Goal: Information Seeking & Learning: Learn about a topic

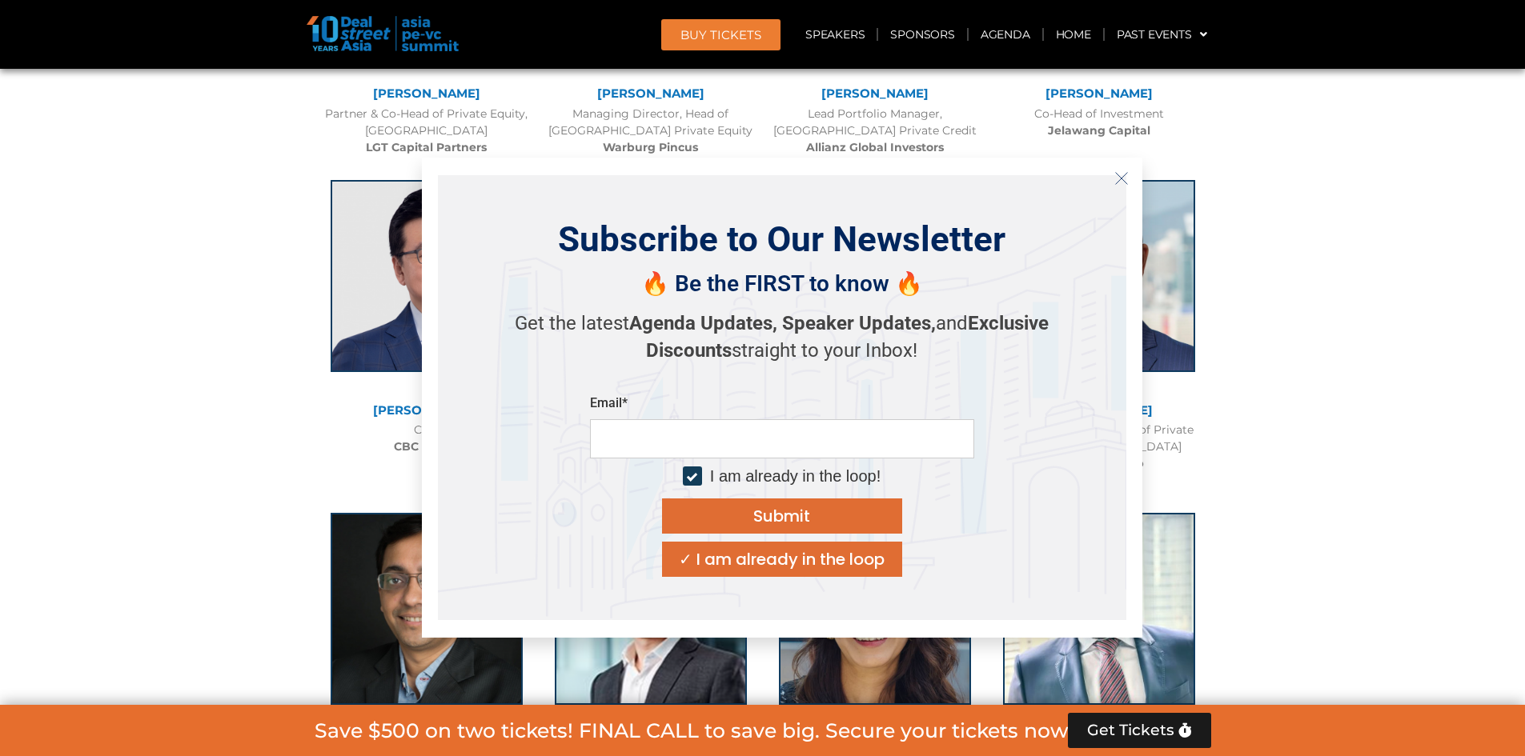
scroll to position [2855, 0]
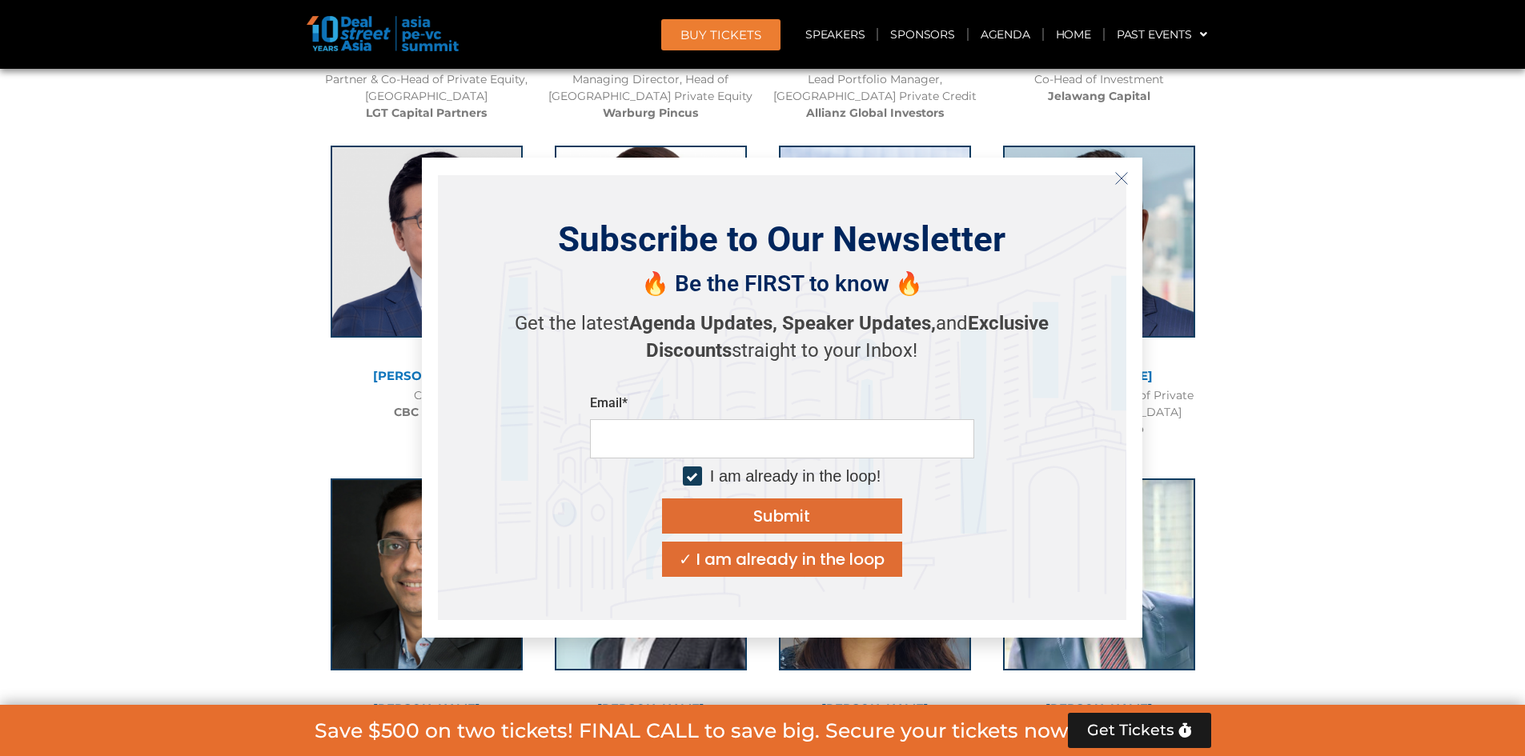
click at [1125, 182] on icon "Close" at bounding box center [1121, 178] width 14 height 14
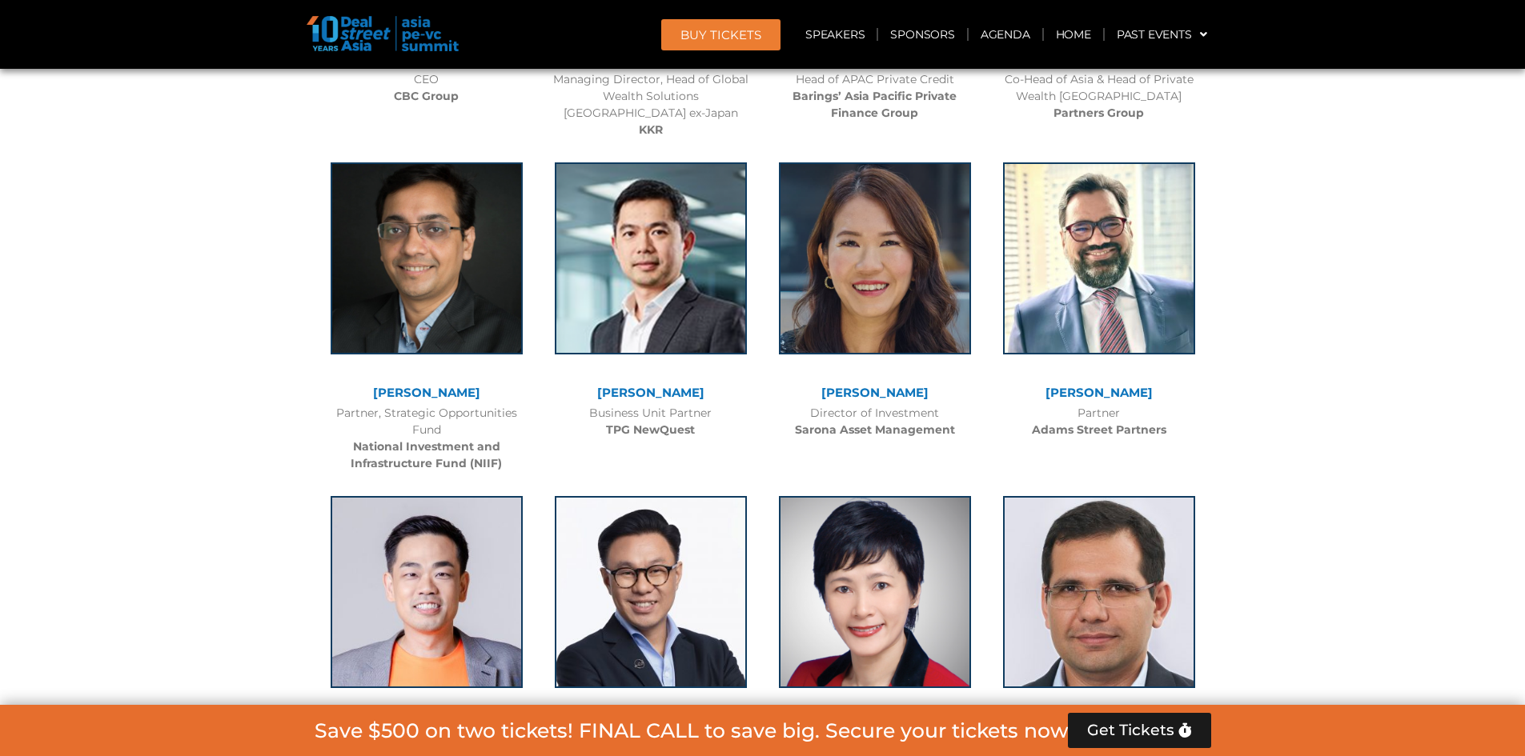
scroll to position [3175, 0]
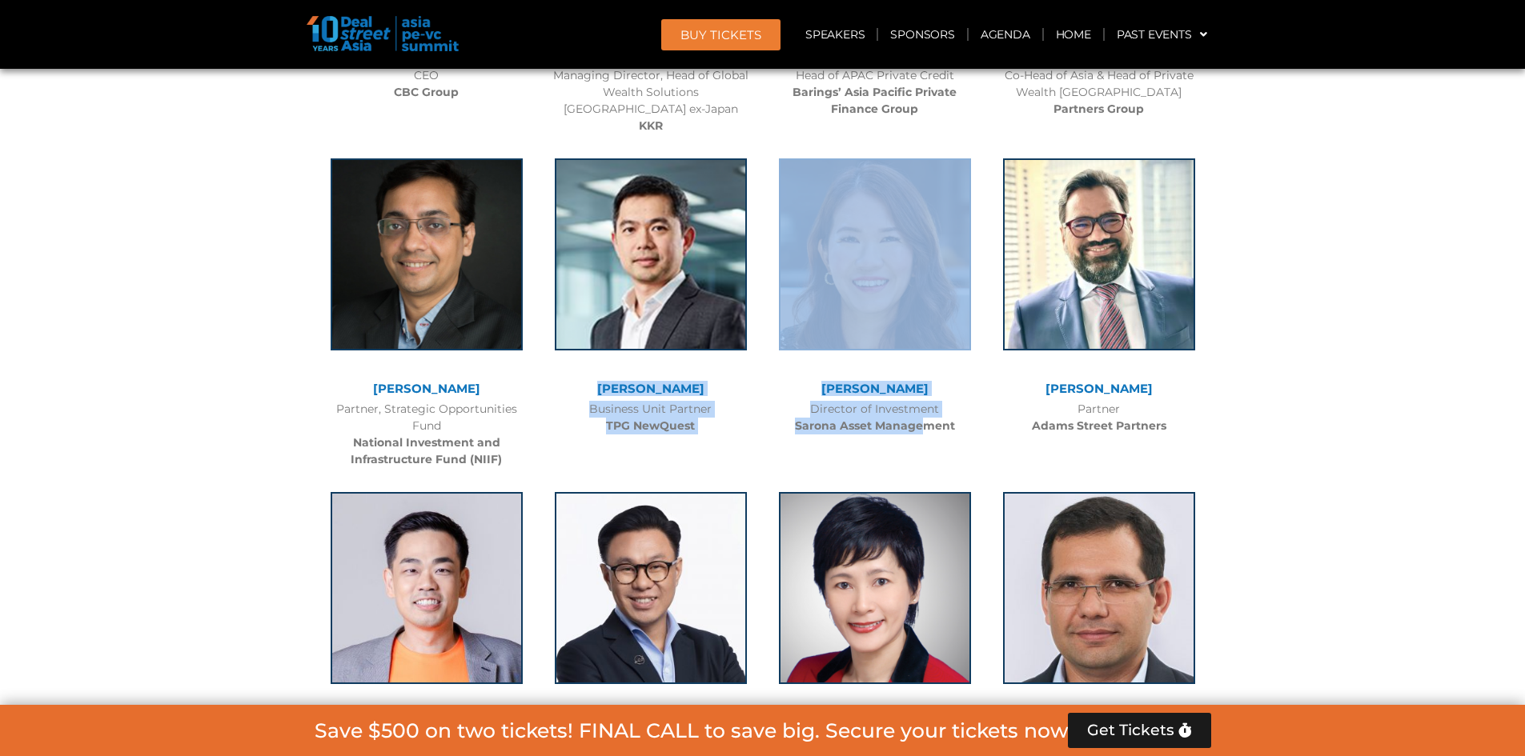
drag, startPoint x: 584, startPoint y: 399, endPoint x: 921, endPoint y: 430, distance: 338.4
click at [921, 430] on b "Sarona Asset Management" at bounding box center [875, 426] width 160 height 14
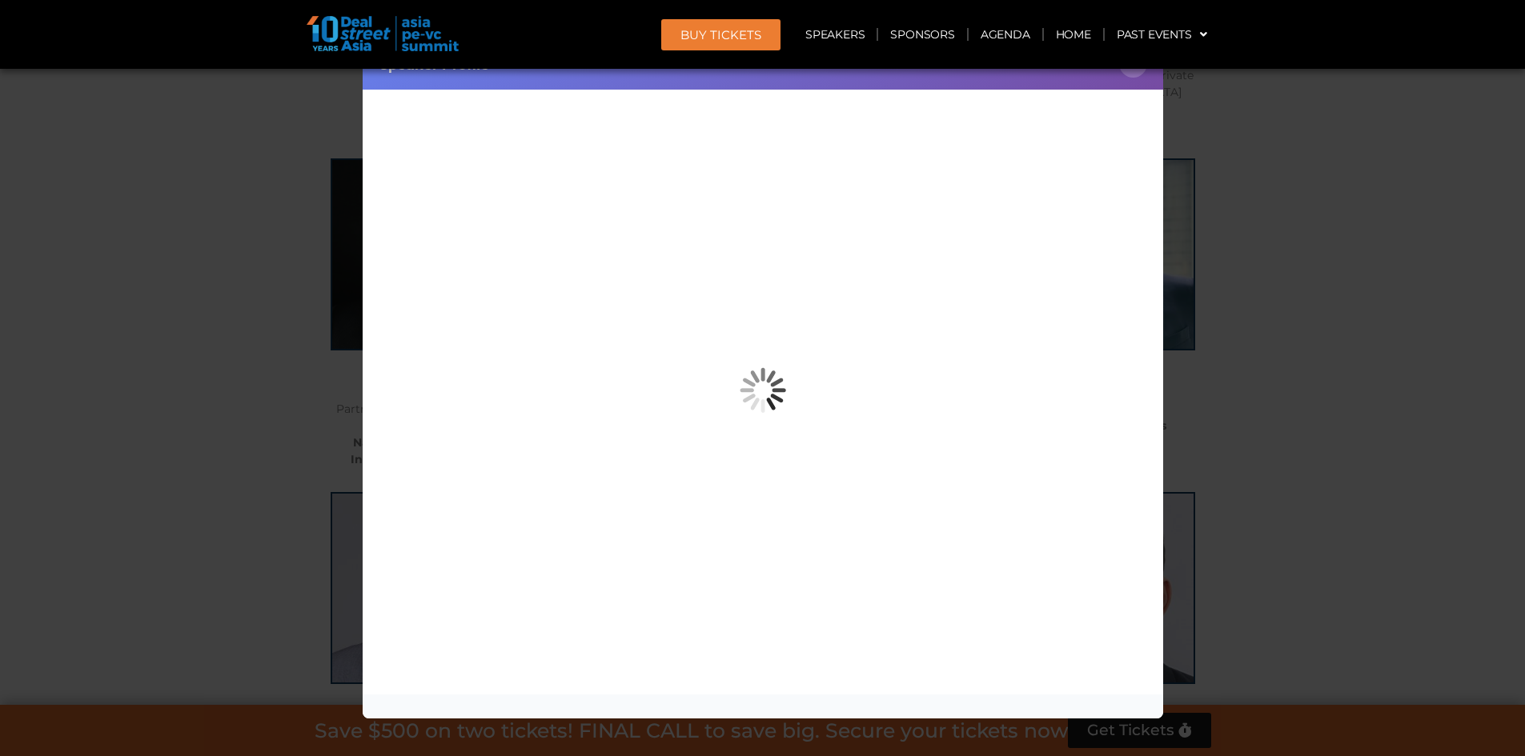
click at [1225, 130] on div "Speaker Profile ×" at bounding box center [762, 378] width 1525 height 756
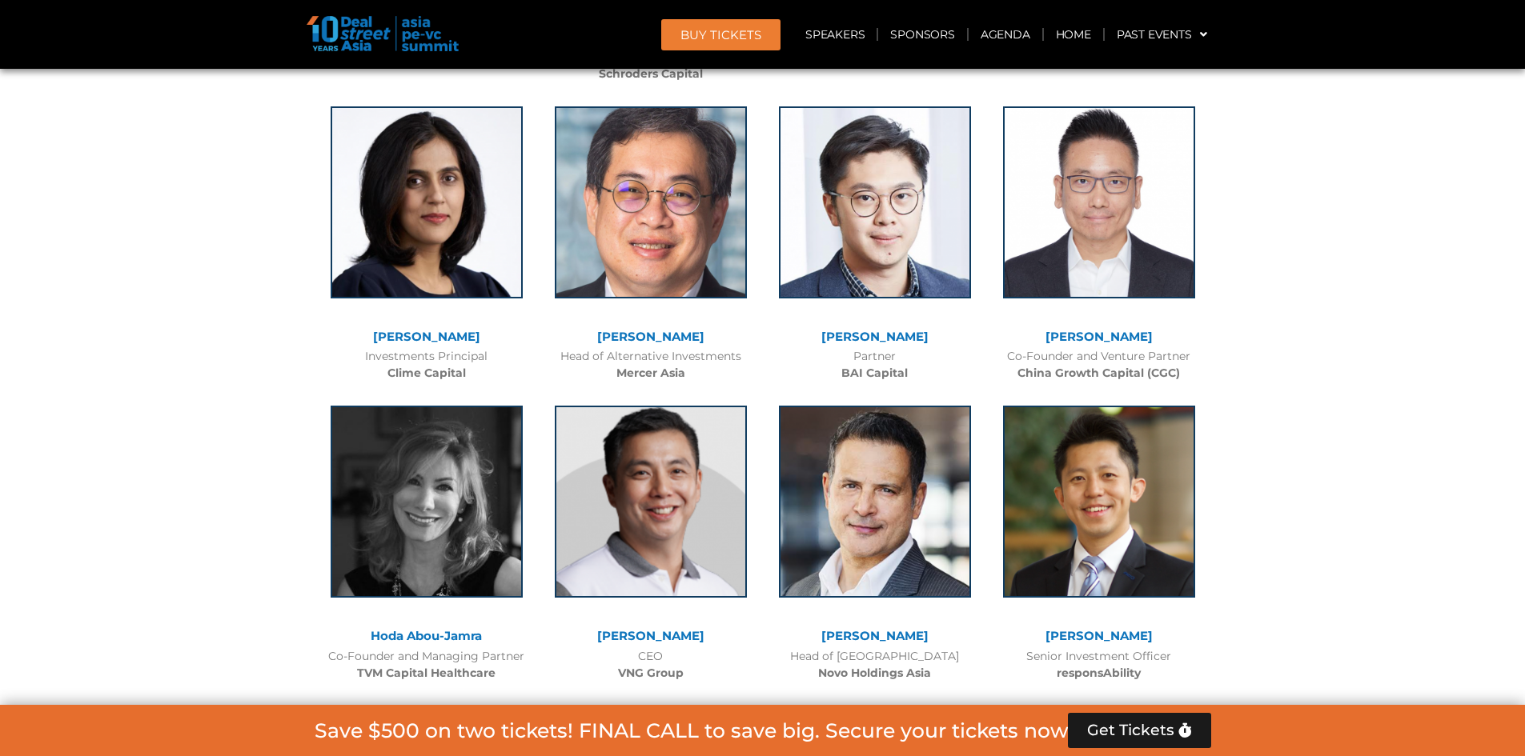
scroll to position [6137, 0]
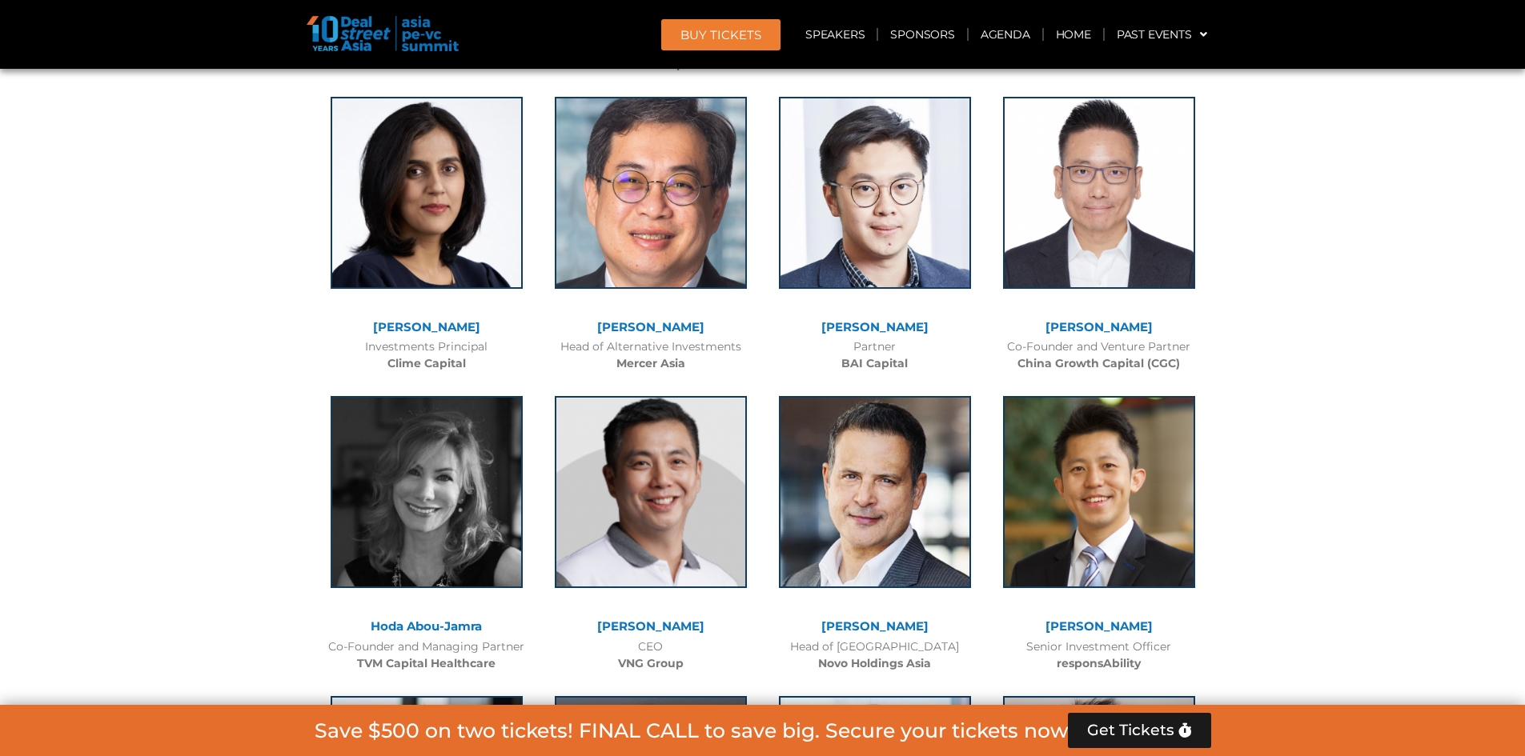
drag, startPoint x: 594, startPoint y: 307, endPoint x: 711, endPoint y: 319, distance: 117.5
click at [711, 339] on div "Head of Alternative Investments Mercer Asia" at bounding box center [651, 356] width 208 height 34
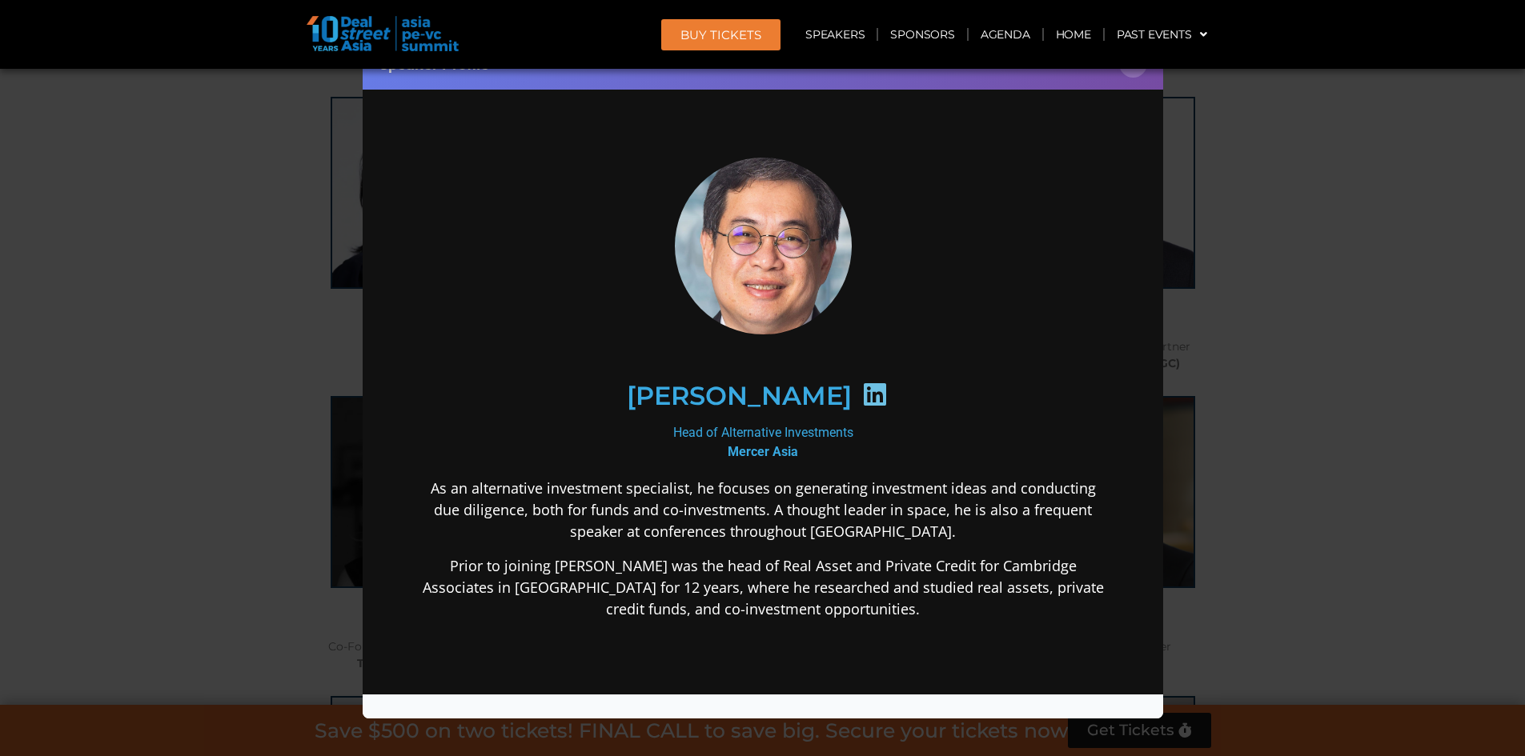
scroll to position [0, 0]
click at [1298, 251] on div "Speaker Profile ×" at bounding box center [762, 378] width 1525 height 756
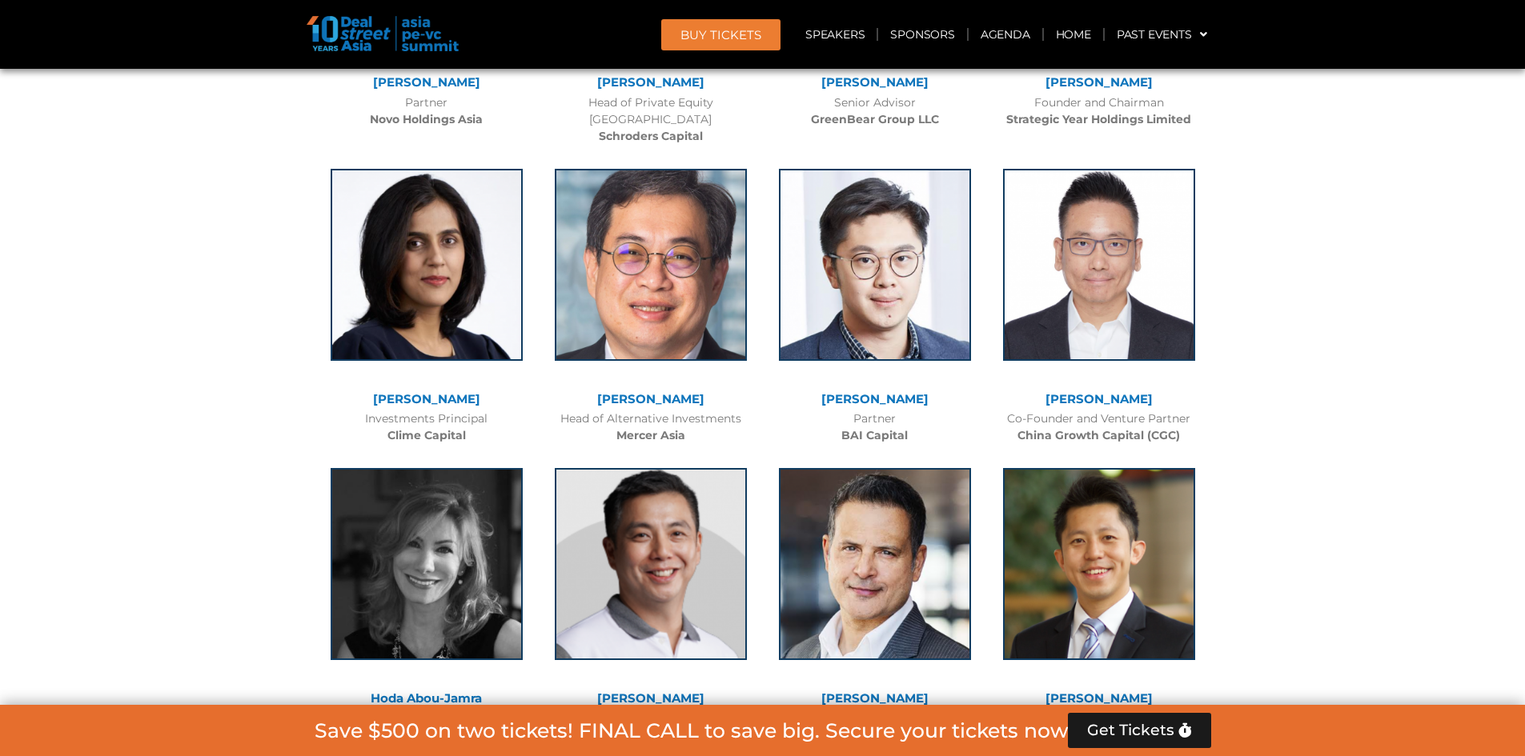
scroll to position [6057, 0]
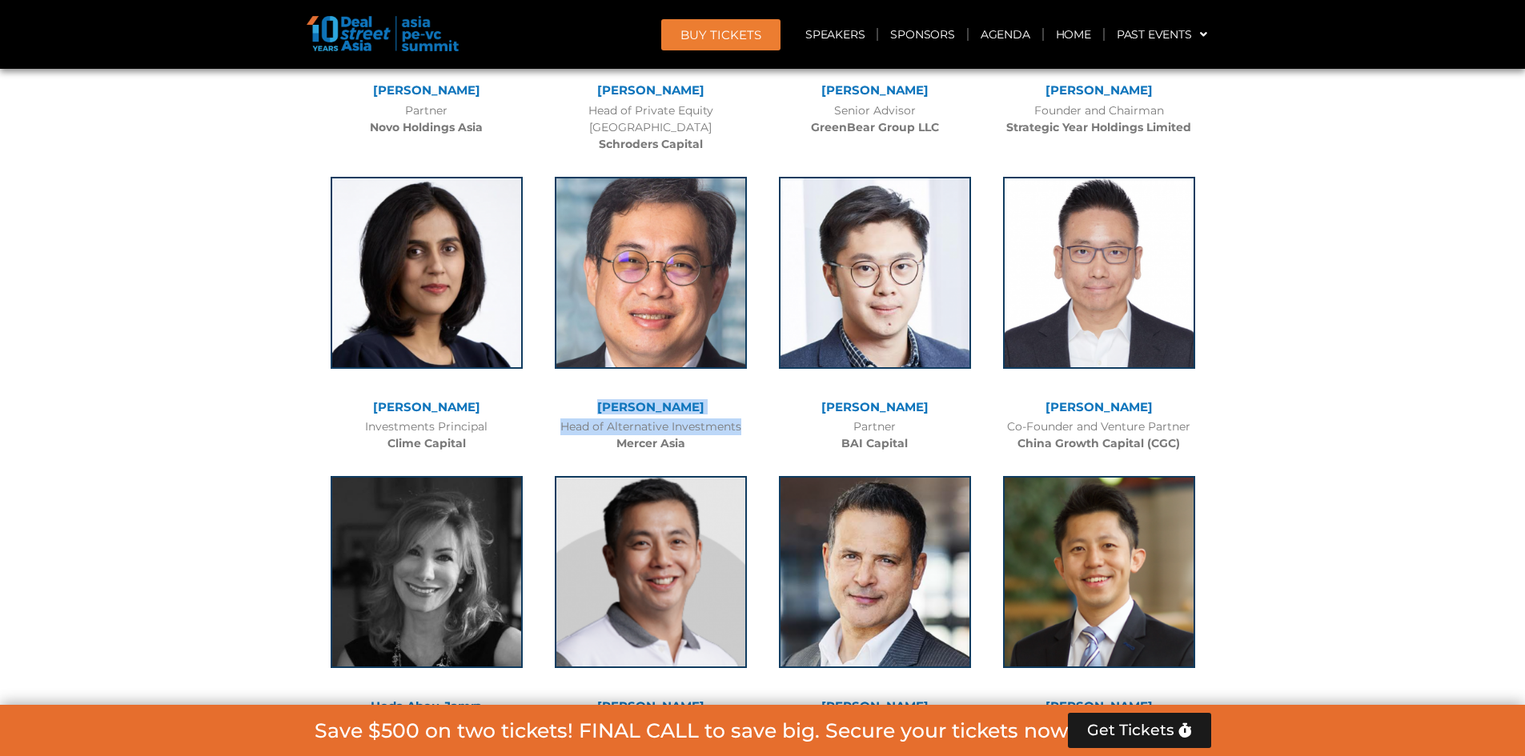
drag, startPoint x: 600, startPoint y: 375, endPoint x: 706, endPoint y: 400, distance: 109.5
click at [706, 400] on div "Johnny Adji Head of Alternative Investments Mercer Asia" at bounding box center [651, 311] width 224 height 300
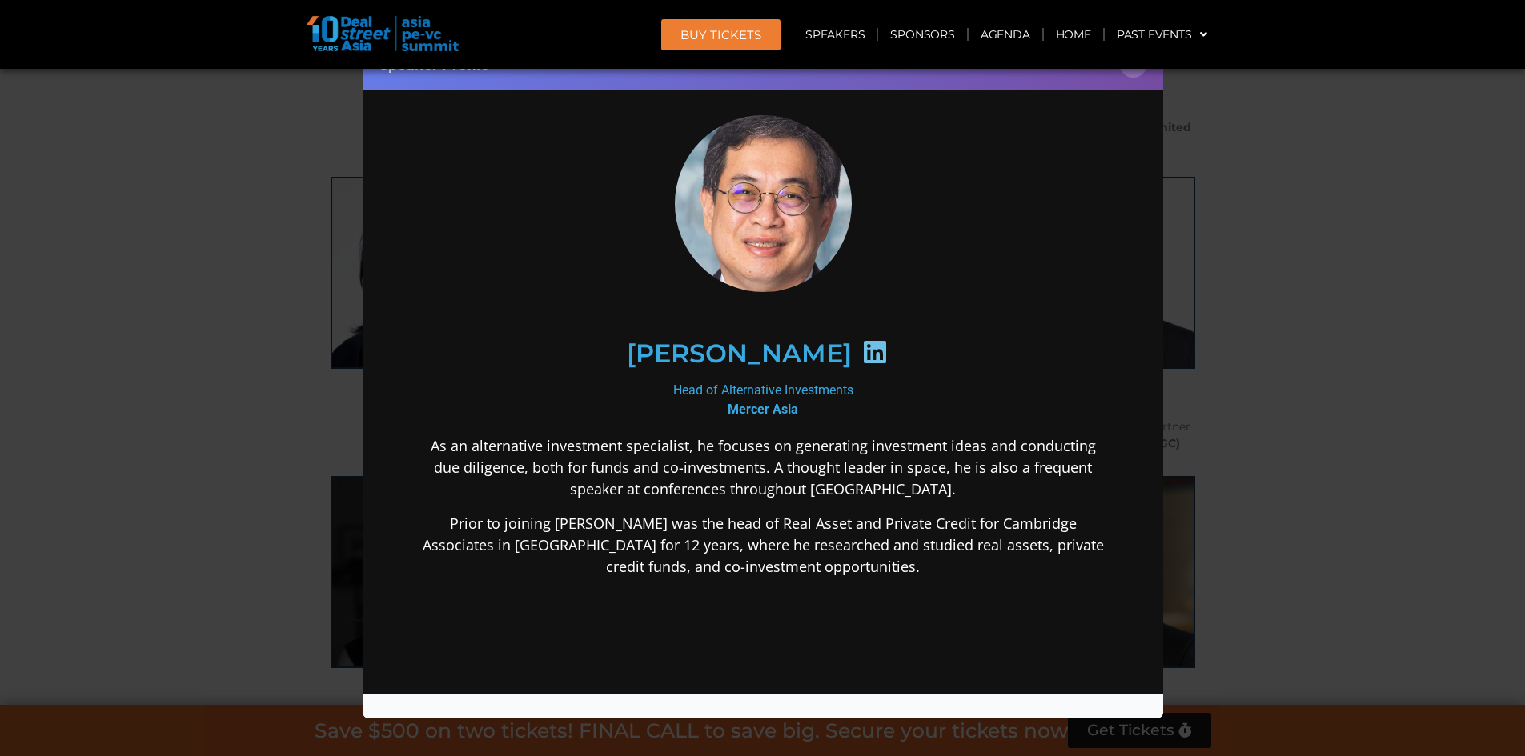
scroll to position [106, 0]
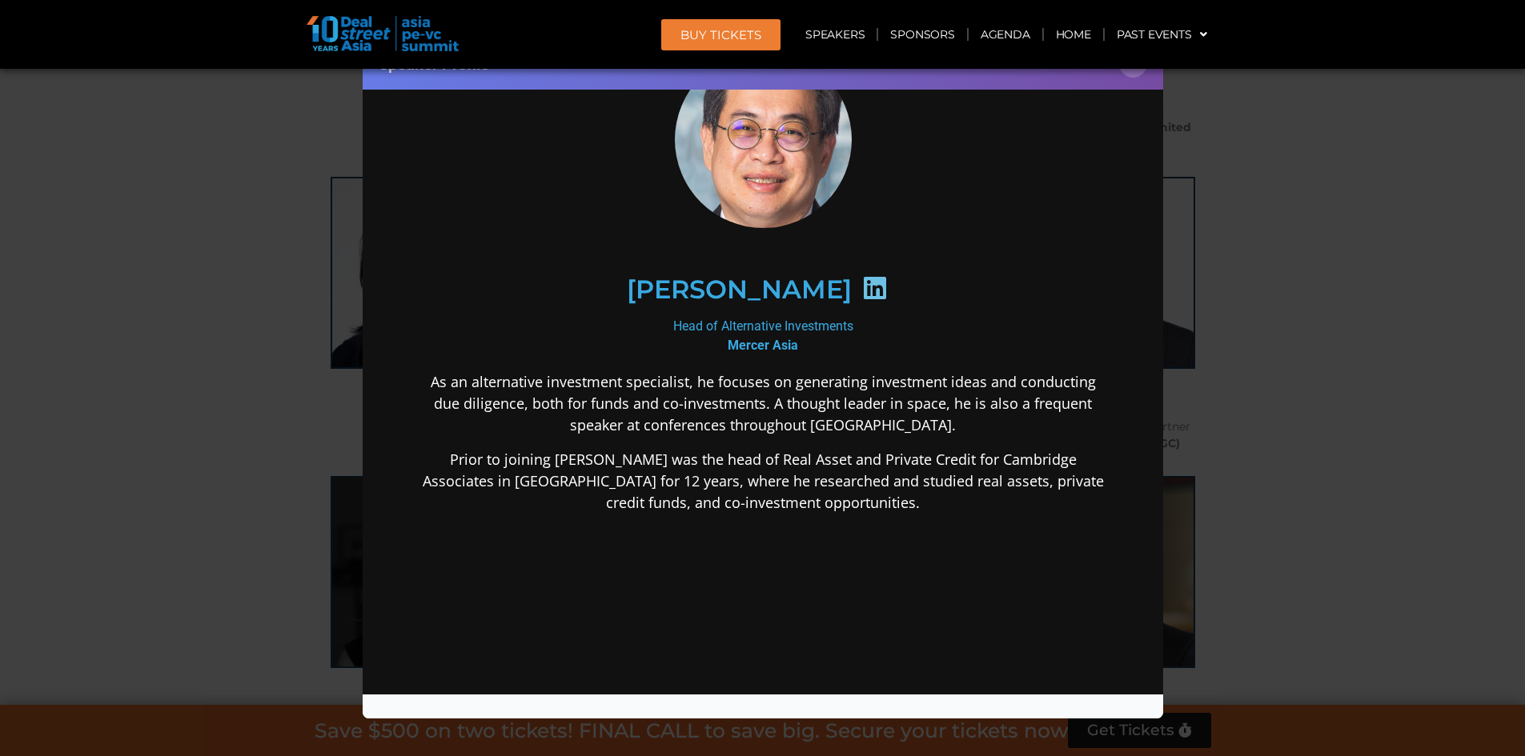
click at [1375, 348] on div "Speaker Profile ×" at bounding box center [762, 378] width 1525 height 756
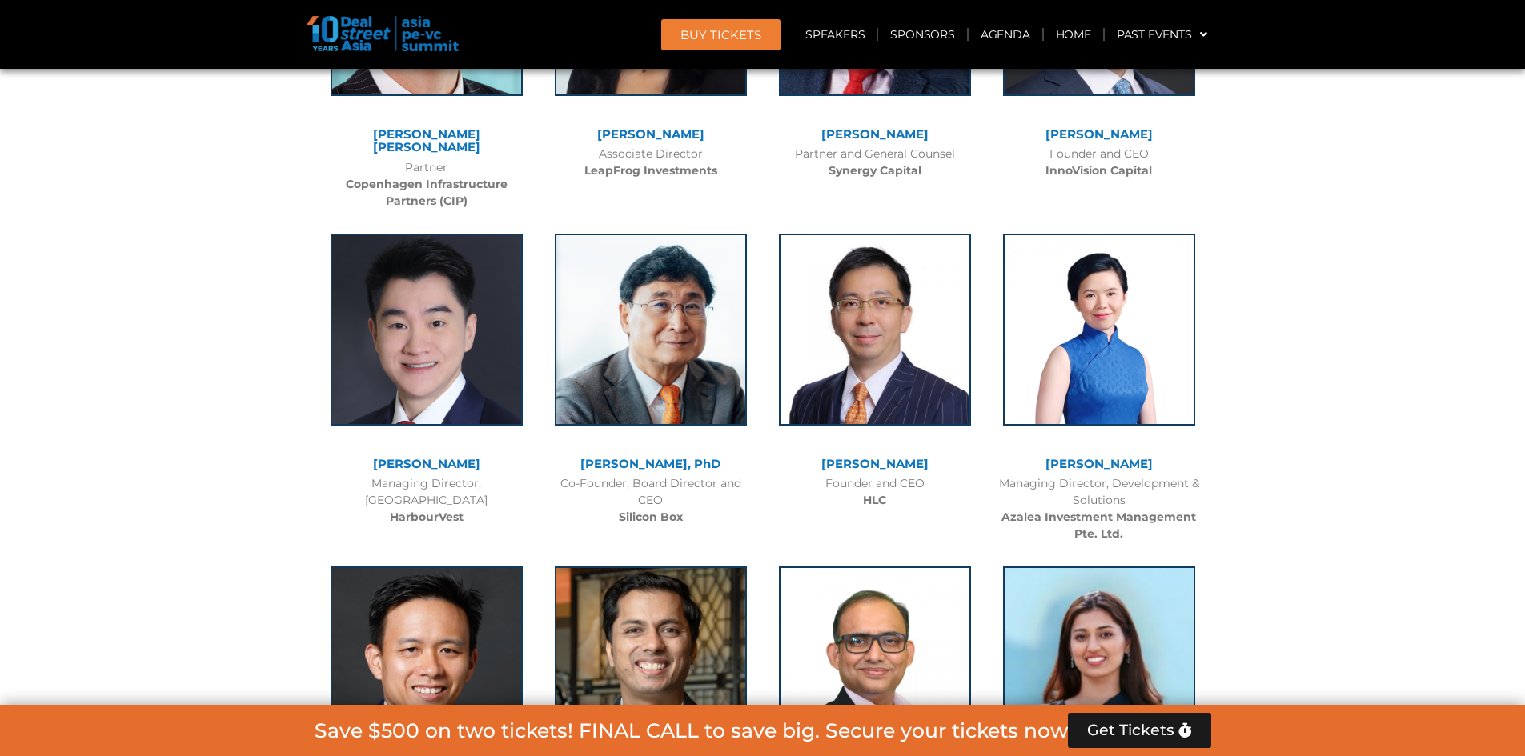
scroll to position [8271, 0]
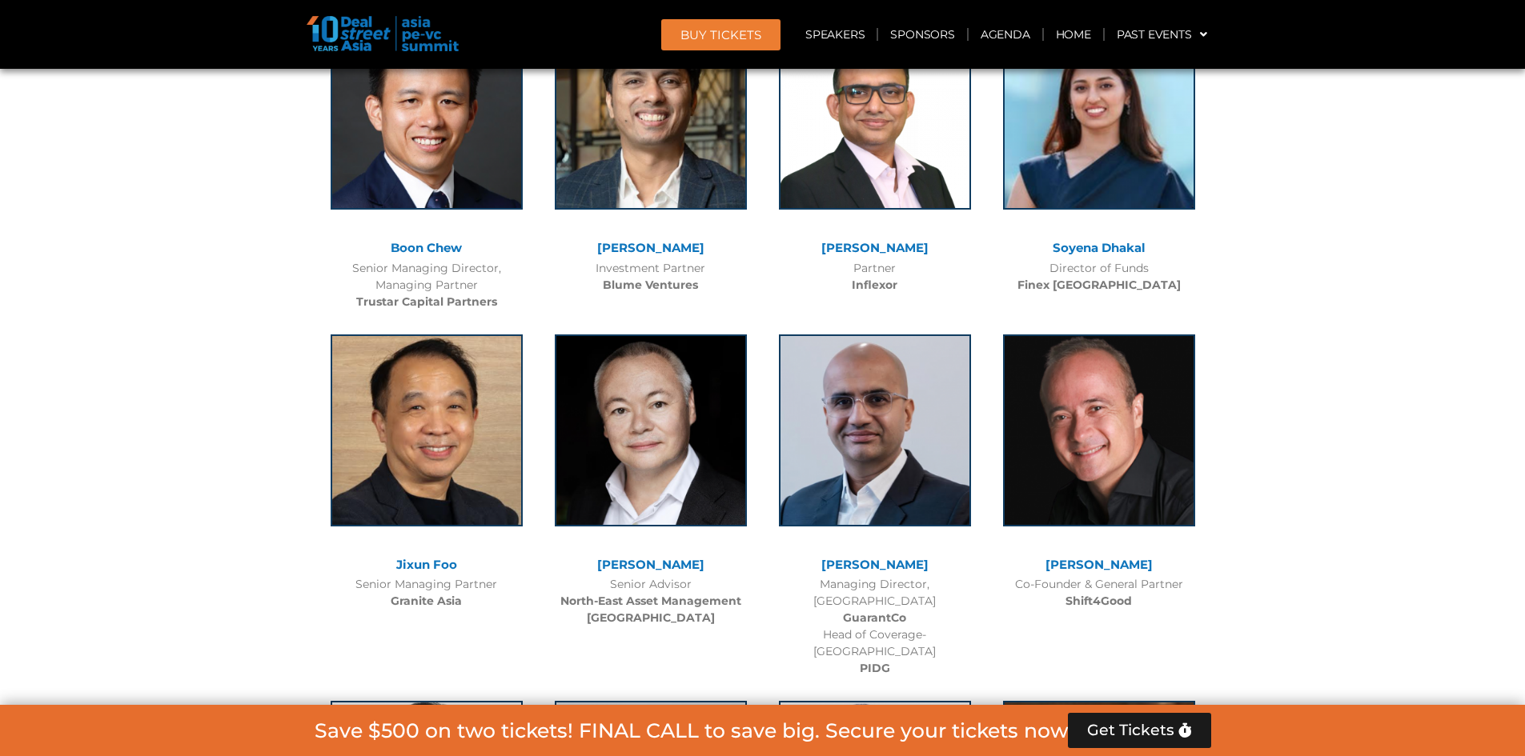
drag, startPoint x: 1284, startPoint y: 370, endPoint x: 1284, endPoint y: 459, distance: 88.8
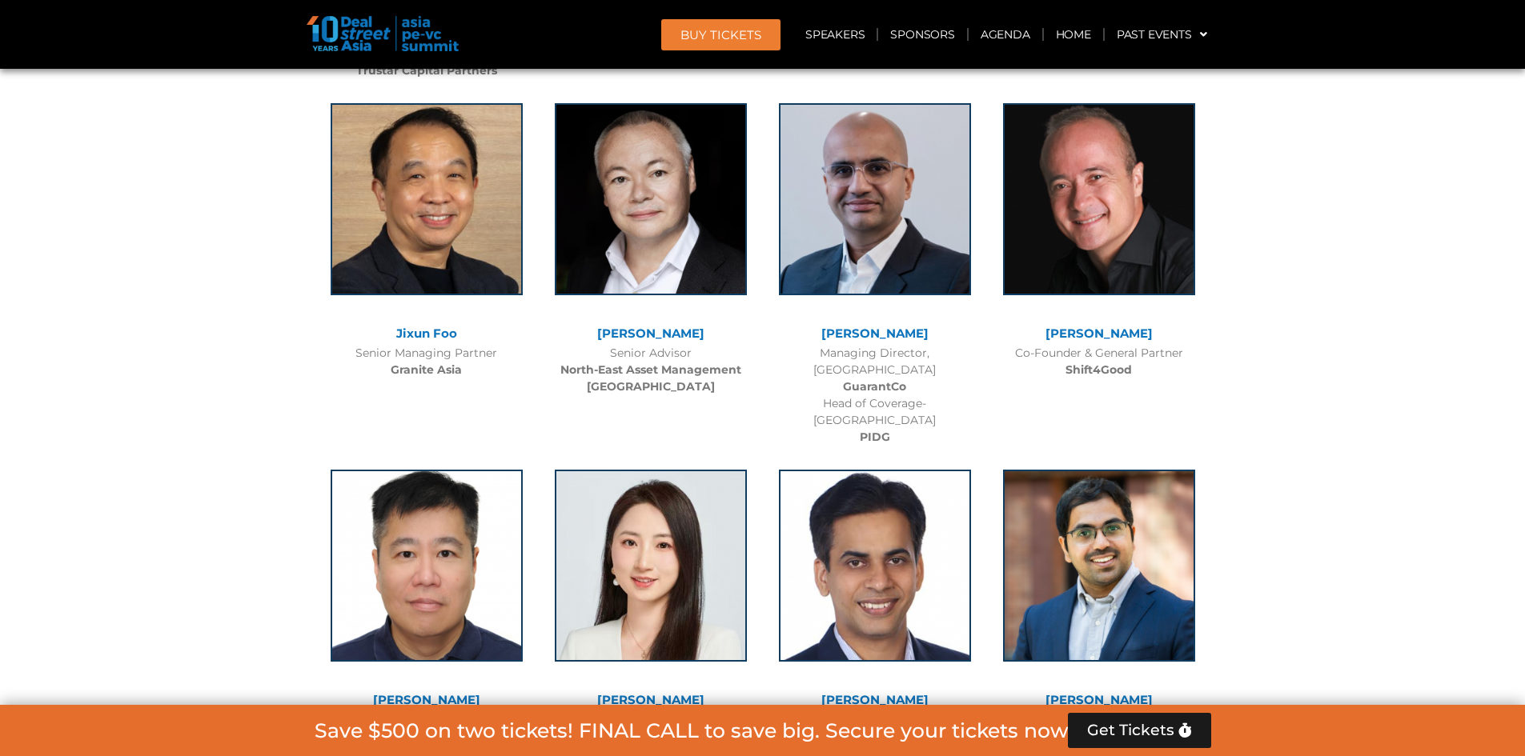
drag, startPoint x: 1295, startPoint y: 347, endPoint x: 1298, endPoint y: 447, distance: 100.9
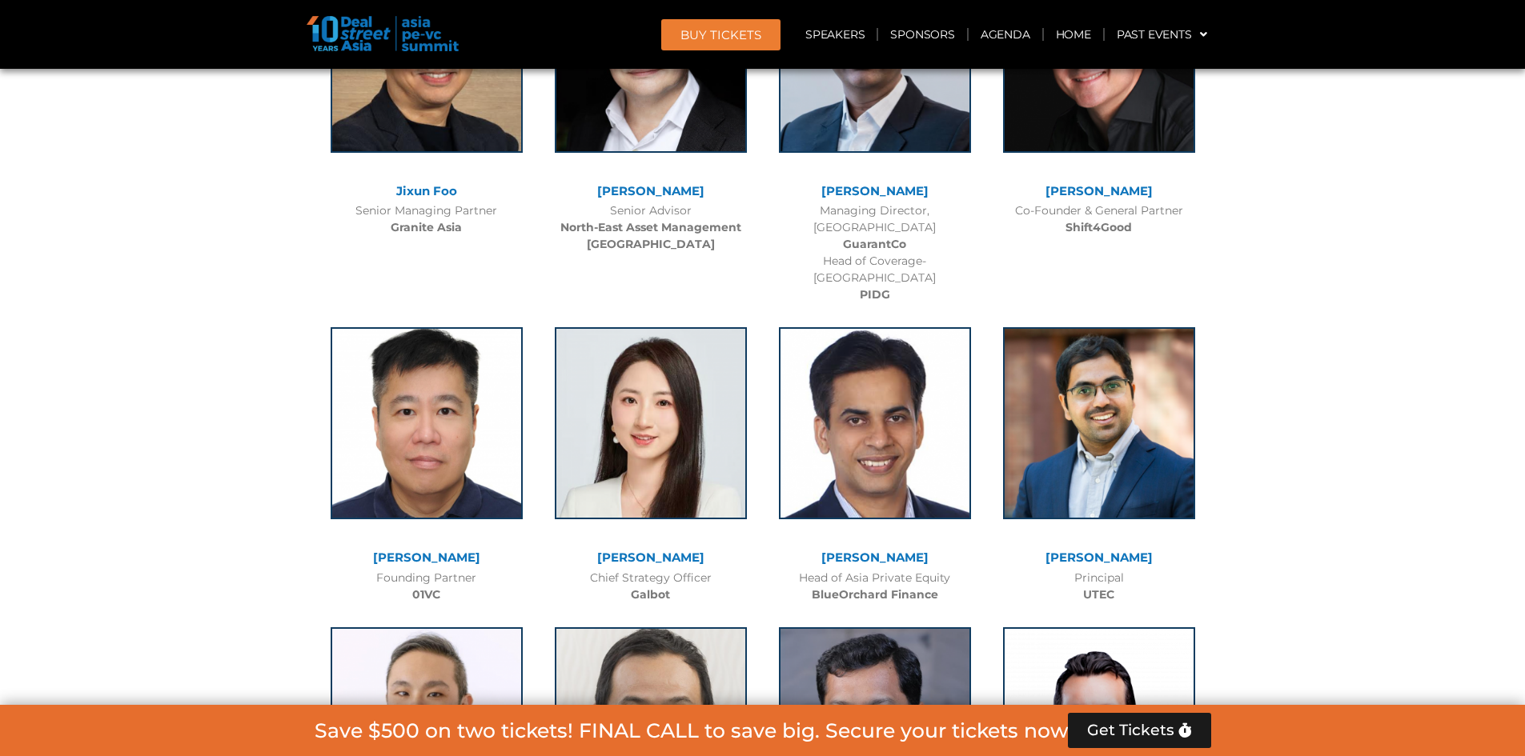
drag, startPoint x: 1299, startPoint y: 333, endPoint x: 1303, endPoint y: 437, distance: 104.1
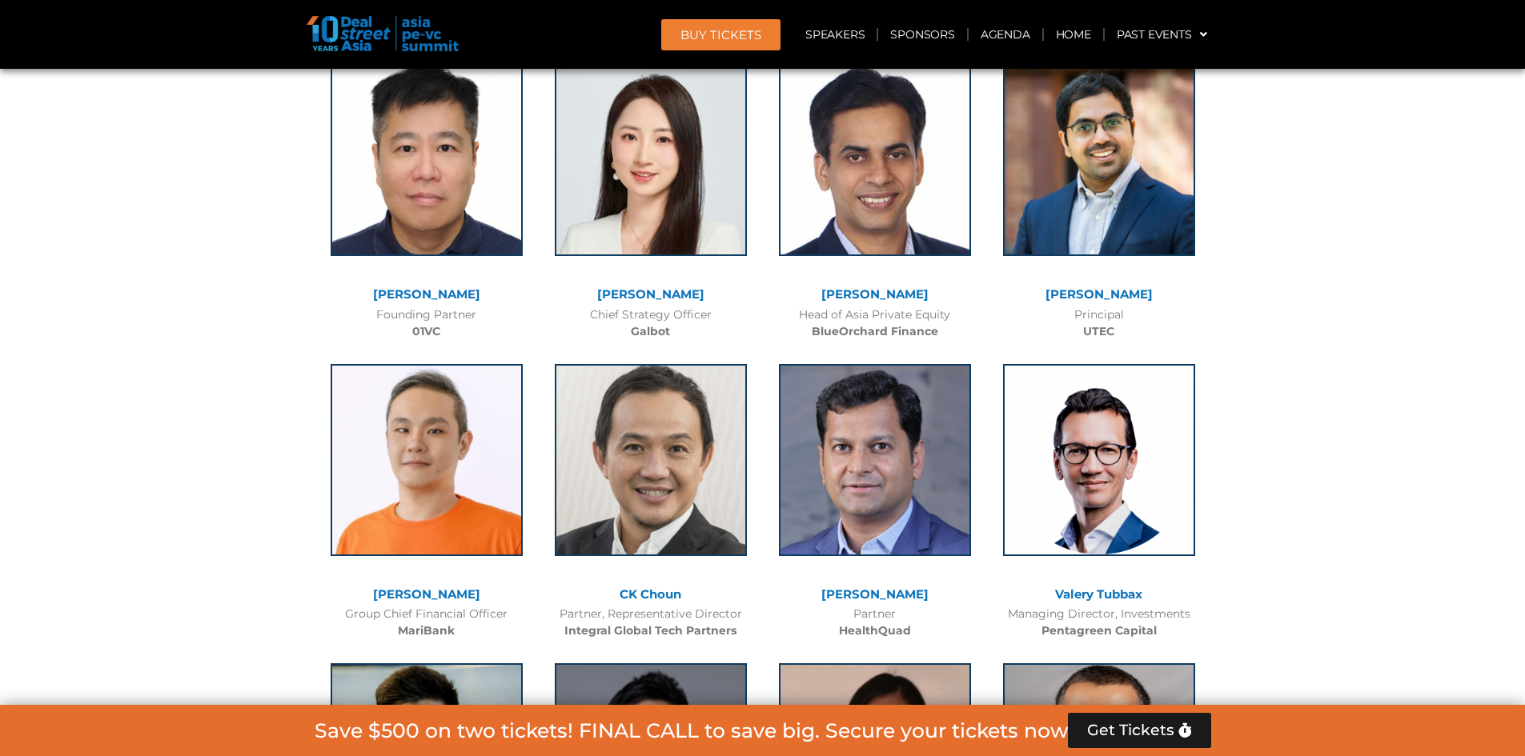
drag, startPoint x: 1284, startPoint y: 350, endPoint x: 1265, endPoint y: 443, distance: 95.6
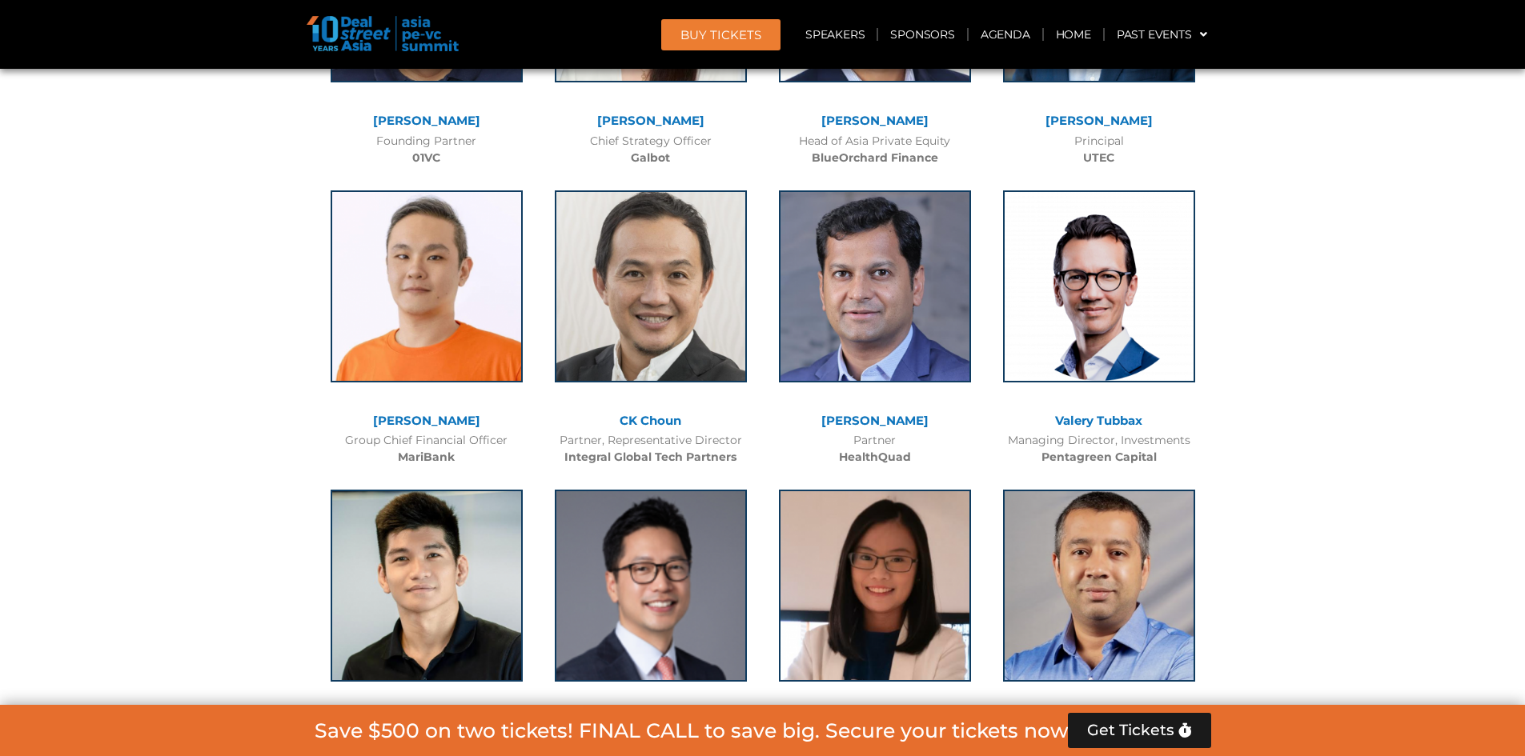
drag, startPoint x: 1256, startPoint y: 345, endPoint x: 1261, endPoint y: 439, distance: 93.8
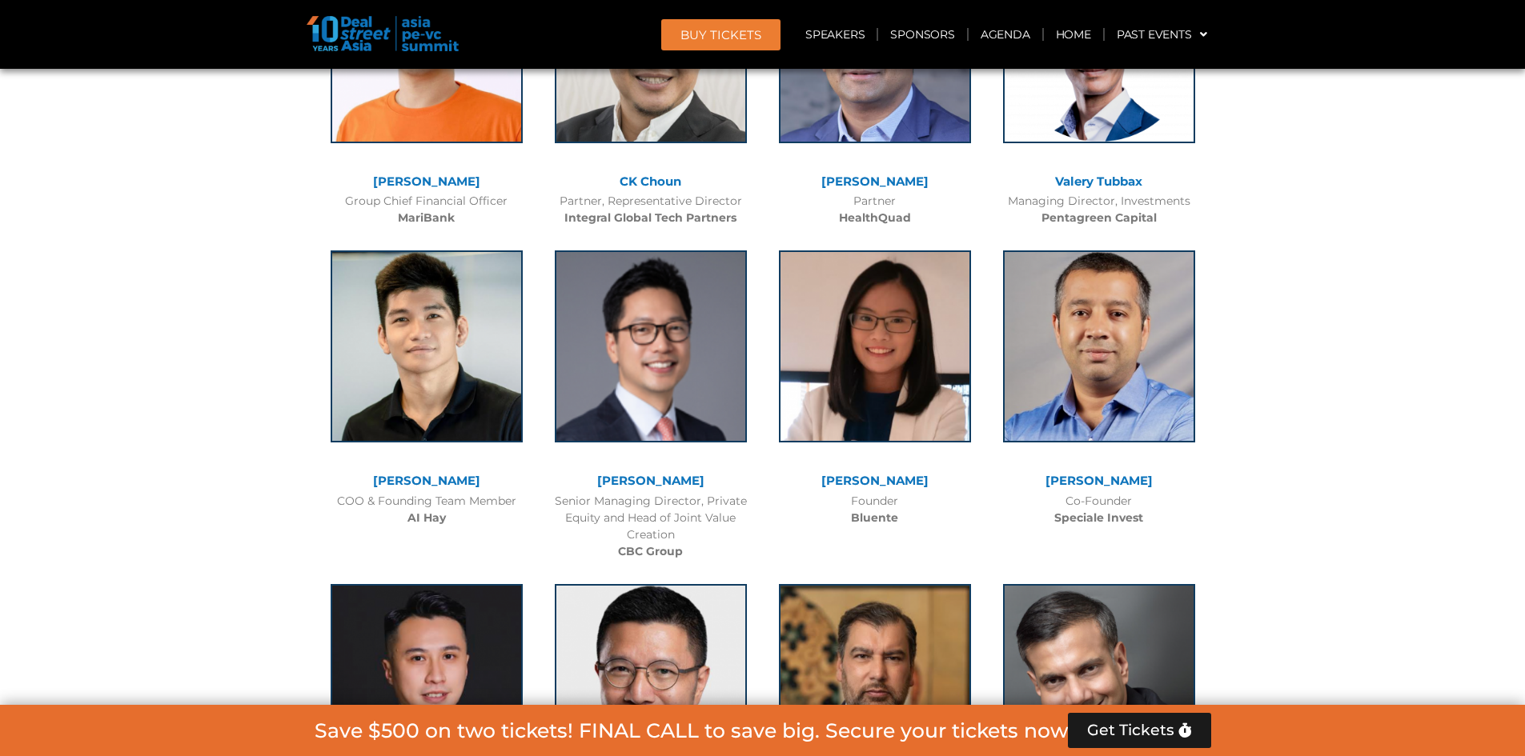
drag, startPoint x: 1267, startPoint y: 379, endPoint x: 1274, endPoint y: 489, distance: 110.7
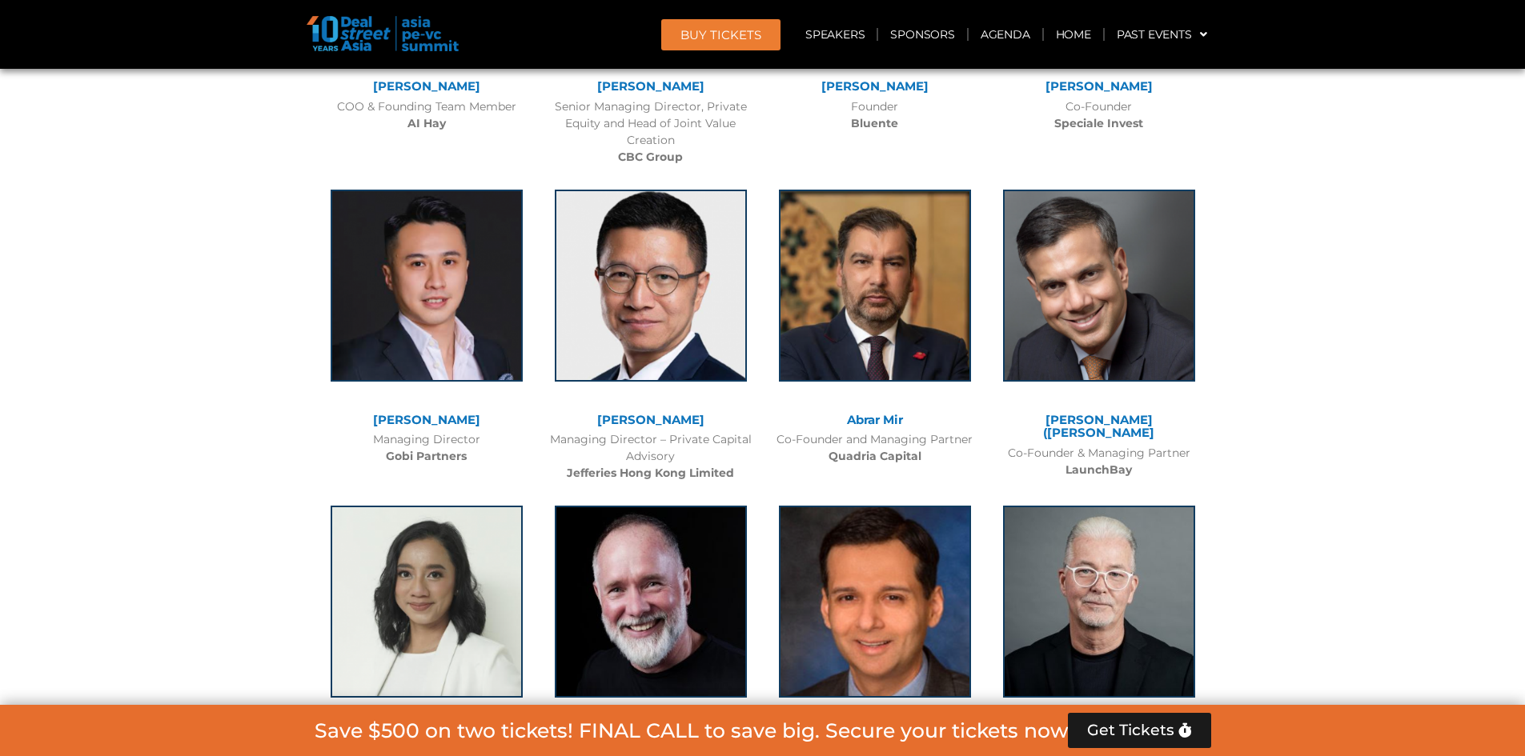
drag, startPoint x: 1274, startPoint y: 354, endPoint x: 1292, endPoint y: 546, distance: 192.9
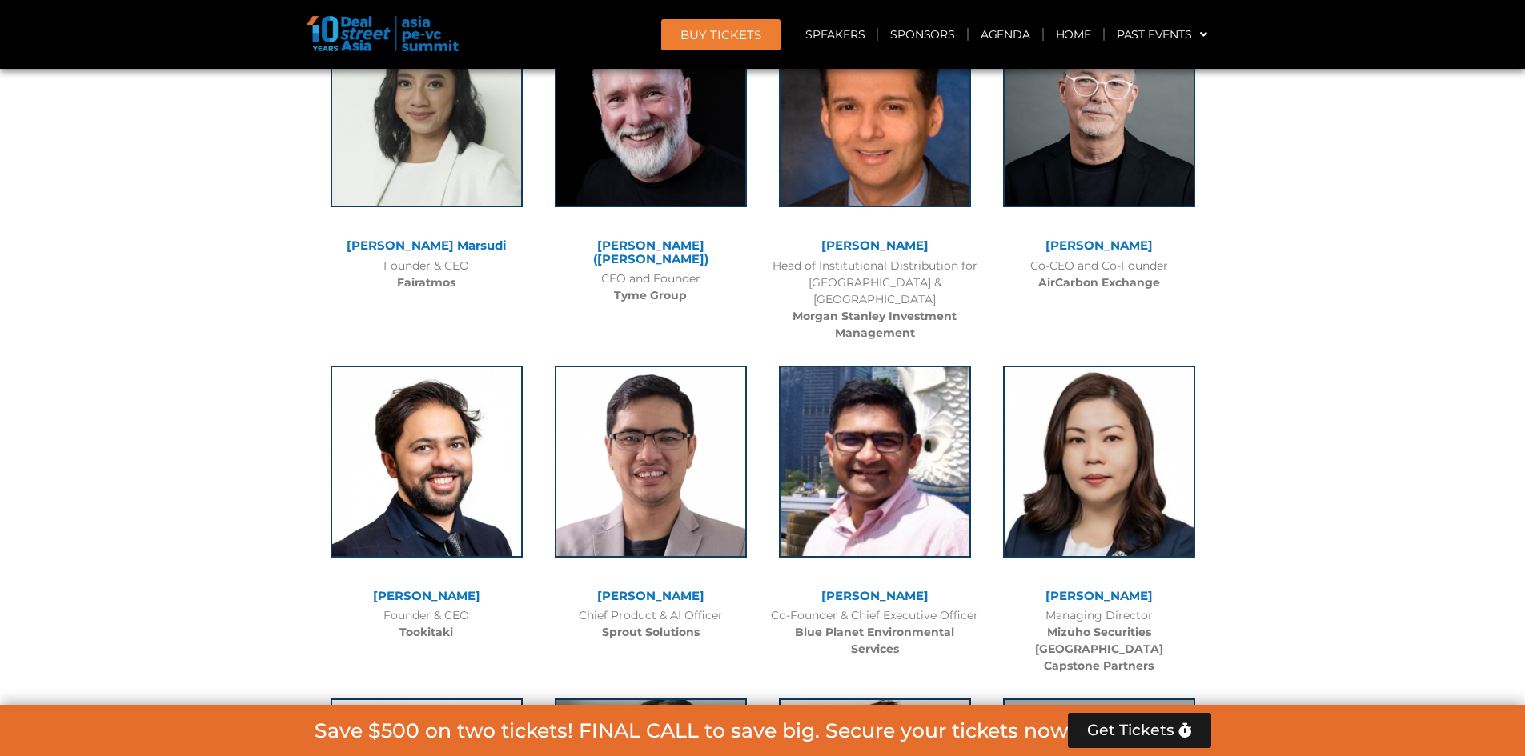
drag, startPoint x: 1280, startPoint y: 332, endPoint x: 1286, endPoint y: 385, distance: 53.2
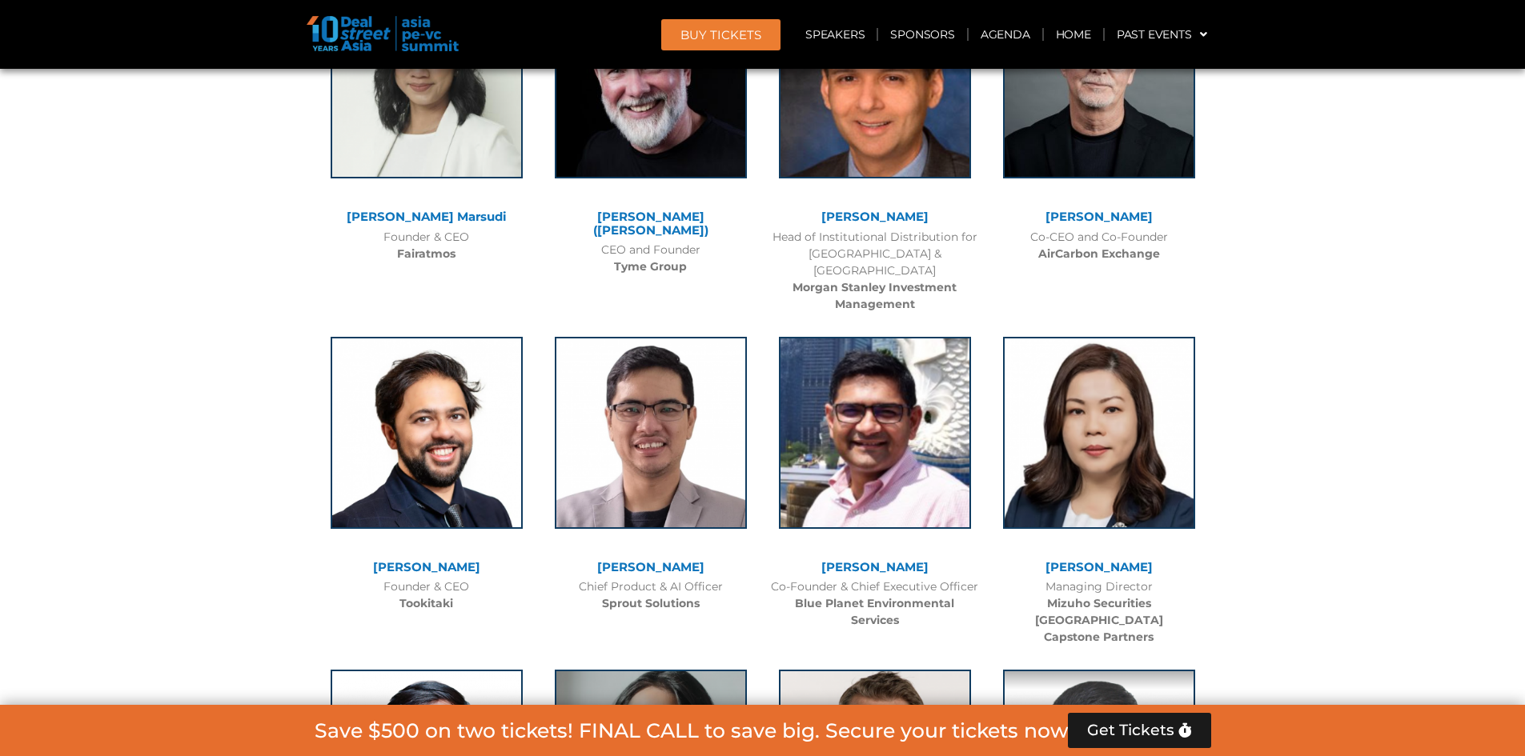
drag, startPoint x: 1291, startPoint y: 335, endPoint x: 1307, endPoint y: 467, distance: 133.0
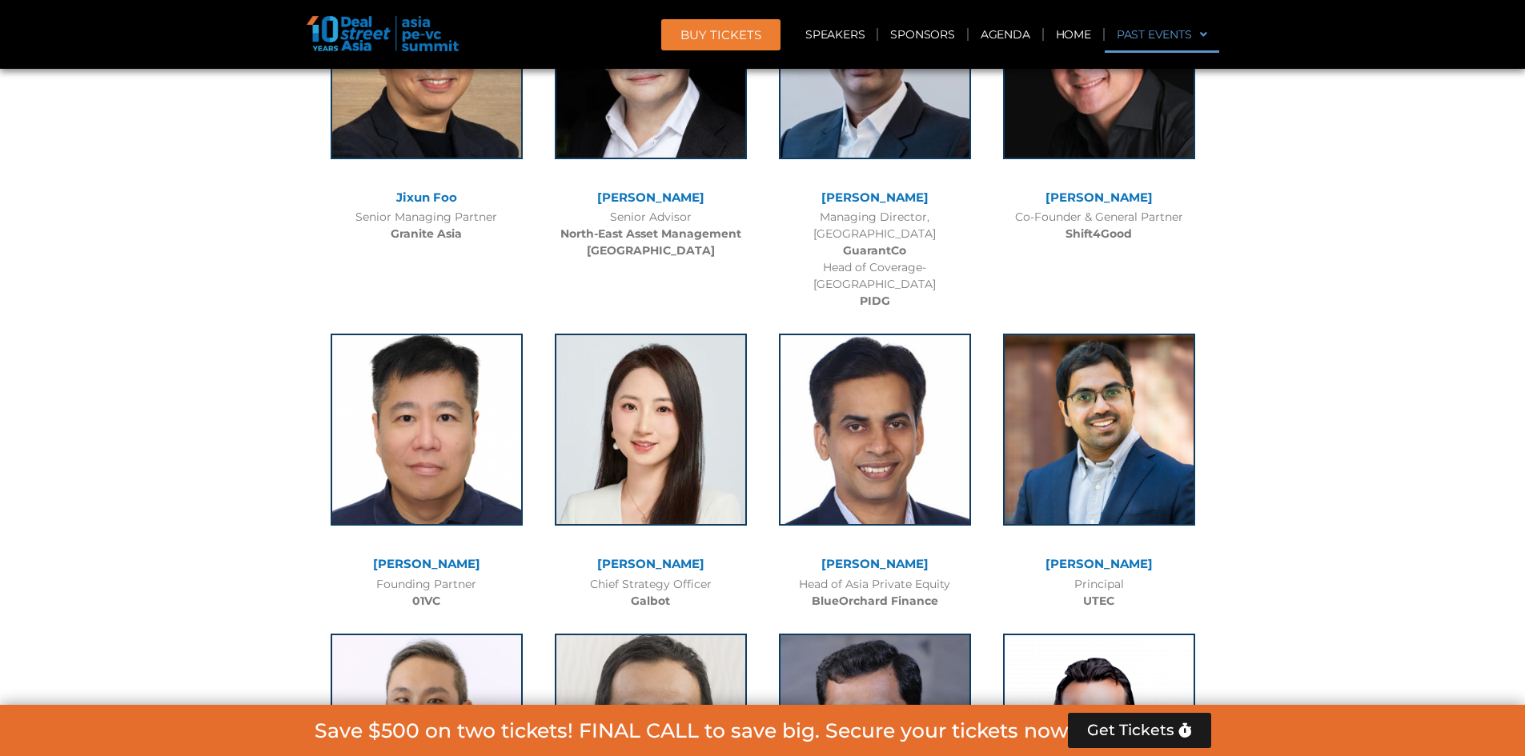
drag, startPoint x: 1213, startPoint y: 449, endPoint x: 1189, endPoint y: 46, distance: 404.2
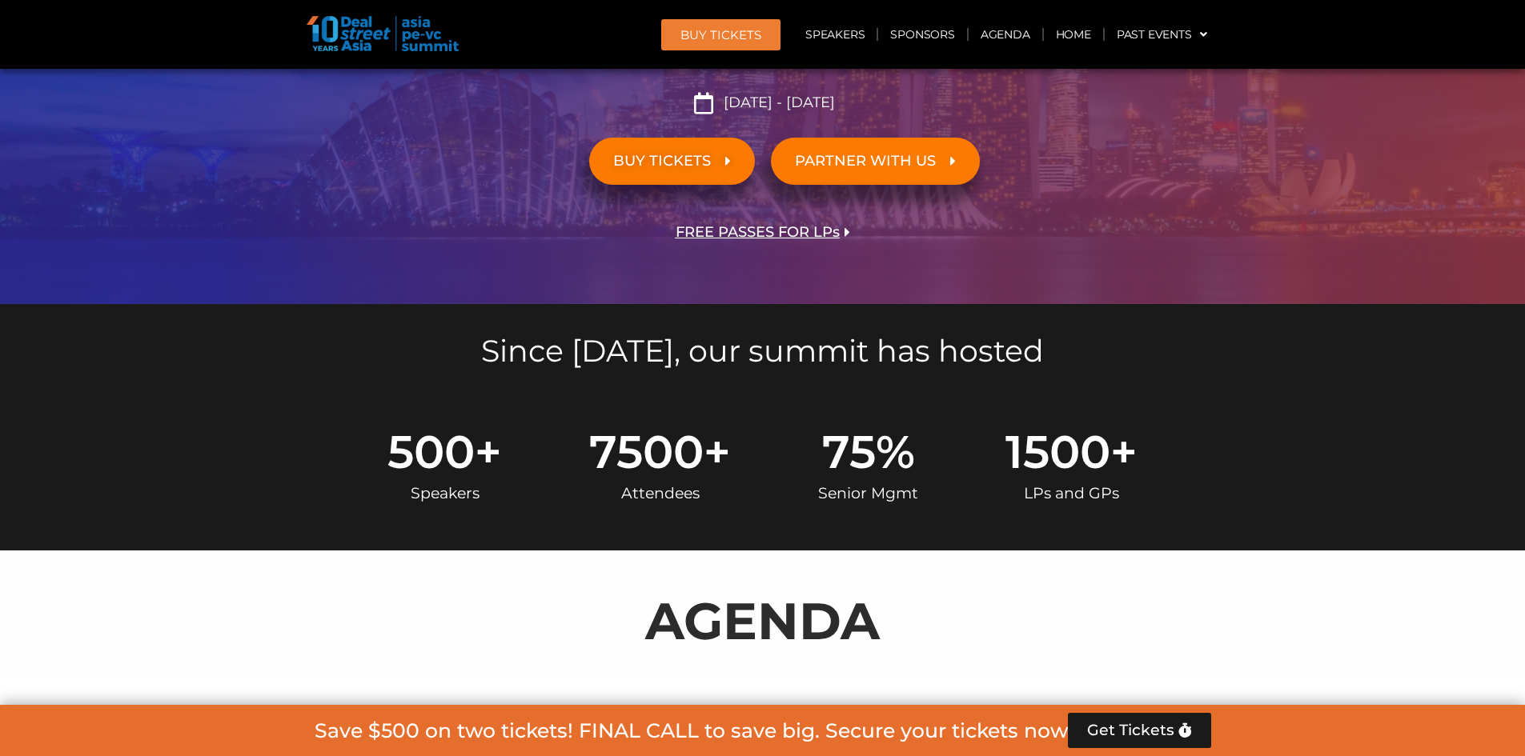
scroll to position [22, 0]
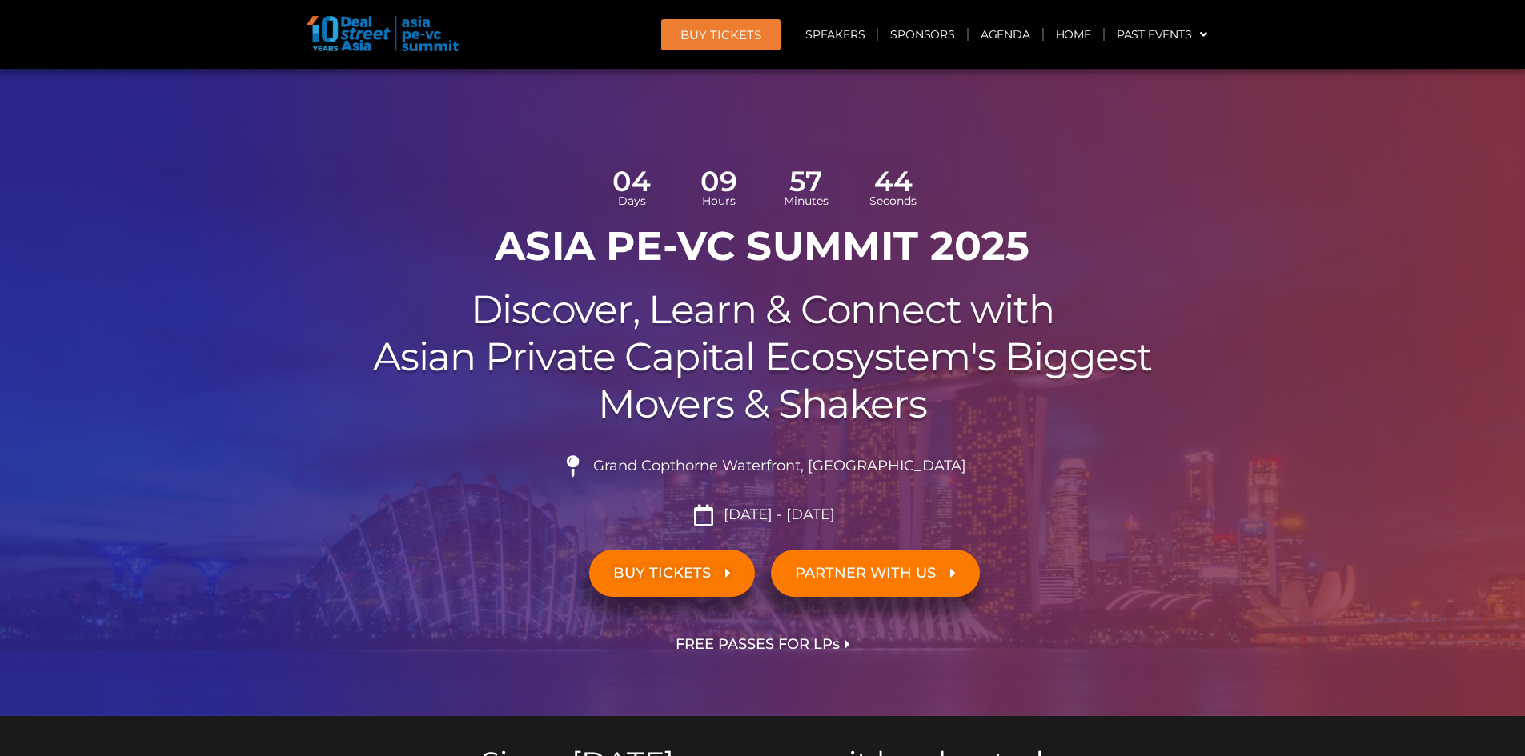
drag, startPoint x: 1188, startPoint y: 323, endPoint x: 911, endPoint y: 2, distance: 423.3
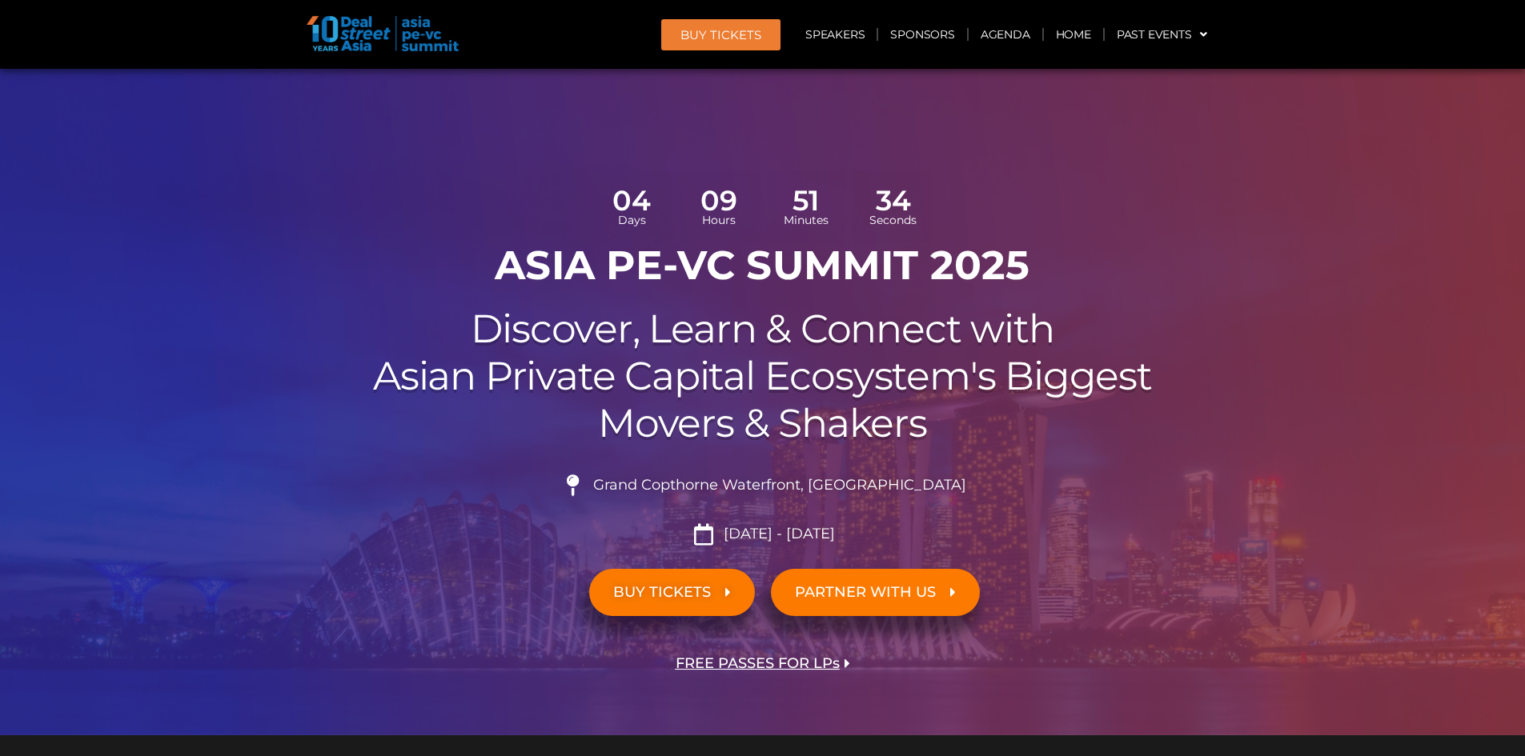
scroll to position [0, 0]
